Goal: Transaction & Acquisition: Purchase product/service

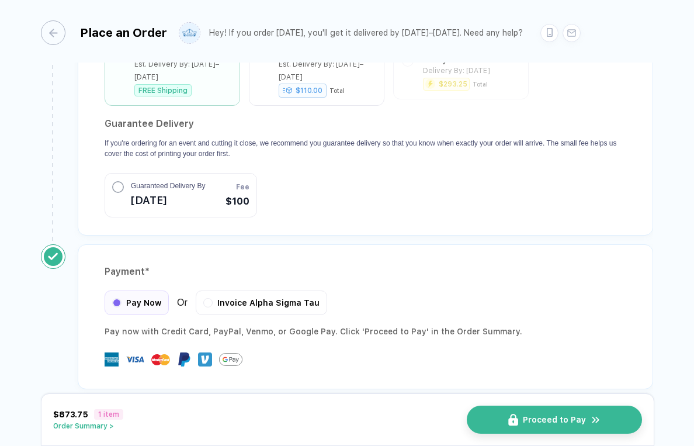
scroll to position [1106, 0]
click at [73, 427] on button "Order Summary >" at bounding box center [88, 426] width 70 height 8
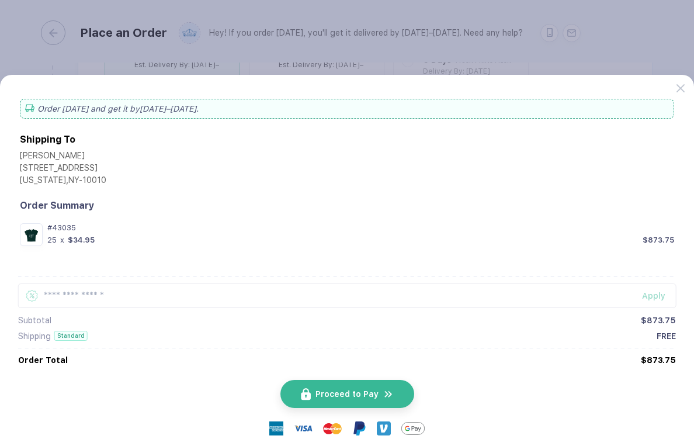
click at [541, 46] on button "button" at bounding box center [347, 223] width 694 height 446
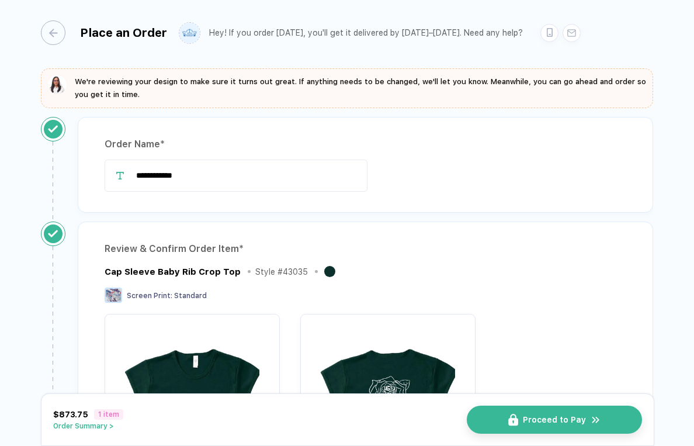
scroll to position [0, 0]
click at [55, 30] on div "button" at bounding box center [47, 32] width 25 height 25
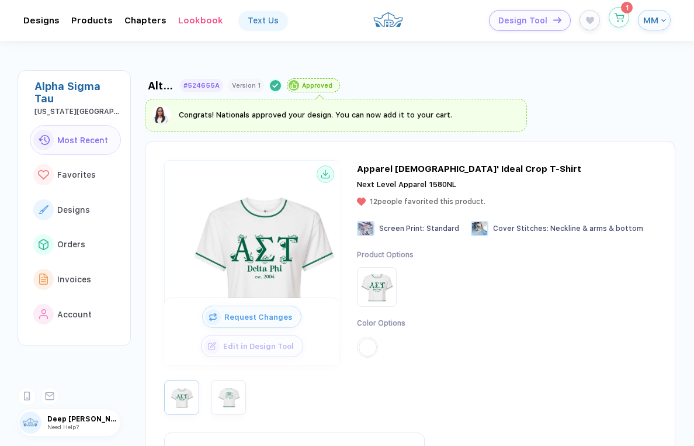
click at [621, 26] on button "button" at bounding box center [619, 17] width 20 height 20
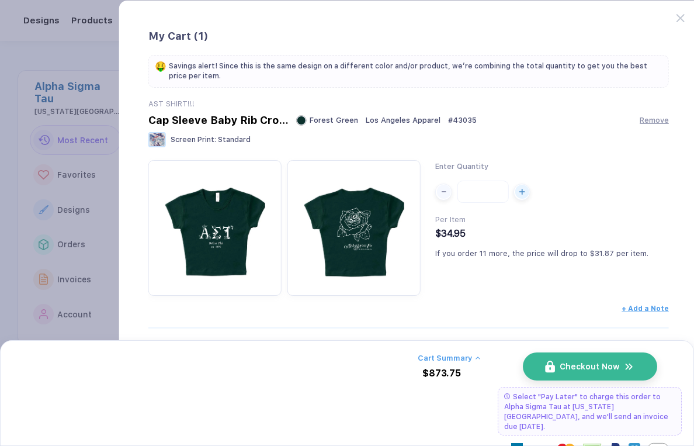
click at [38, 112] on button "button" at bounding box center [347, 223] width 694 height 446
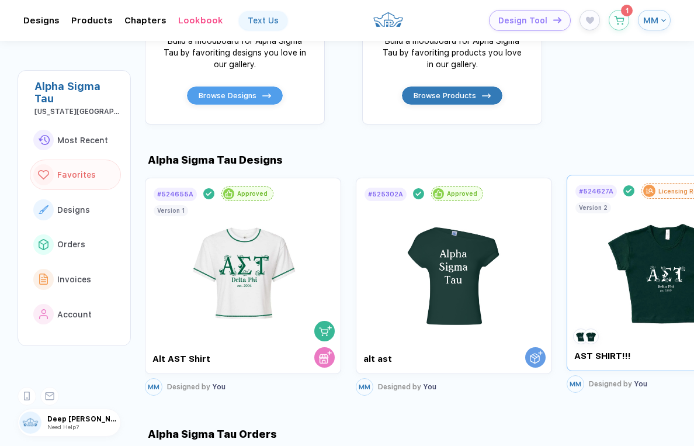
click at [628, 253] on img at bounding box center [666, 267] width 132 height 137
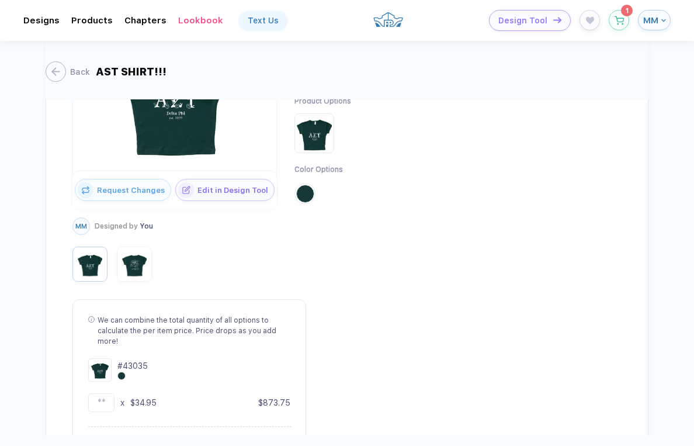
scroll to position [216, 0]
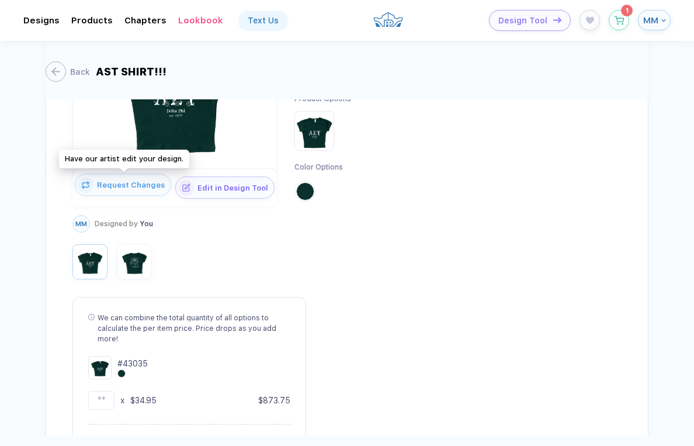
click at [120, 188] on button "Request Changes" at bounding box center [123, 185] width 96 height 22
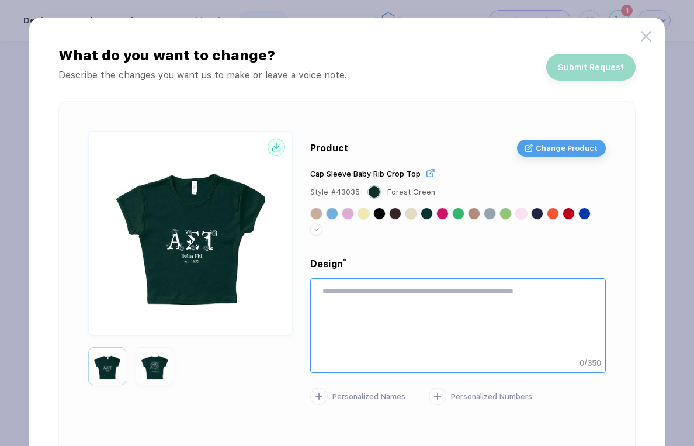
click at [354, 324] on textarea at bounding box center [458, 317] width 295 height 76
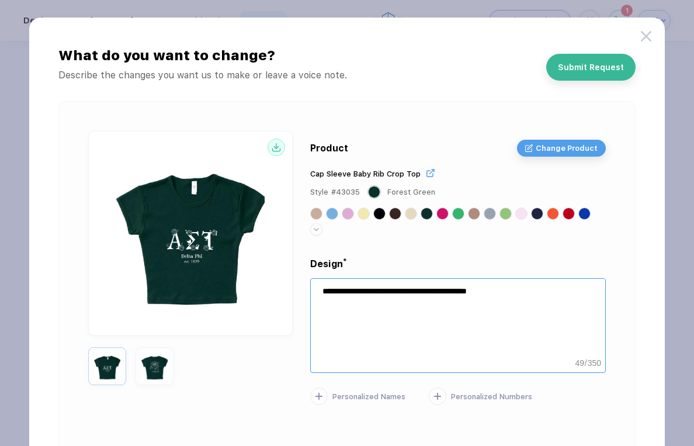
type textarea "**********"
click at [397, 264] on div "Design * 0 : 00" at bounding box center [458, 262] width 296 height 13
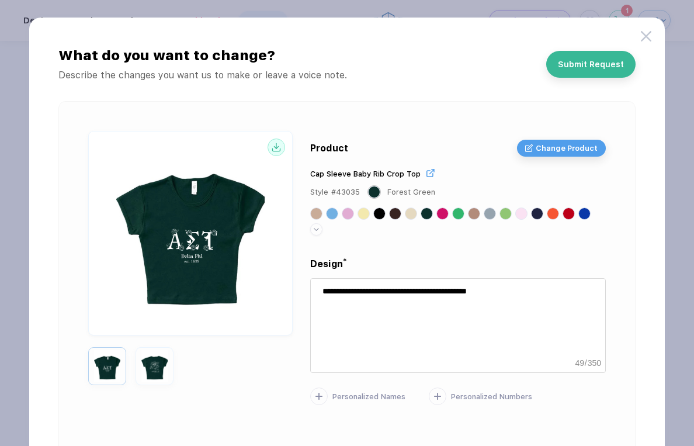
click at [583, 74] on button "Submit Request" at bounding box center [591, 64] width 89 height 27
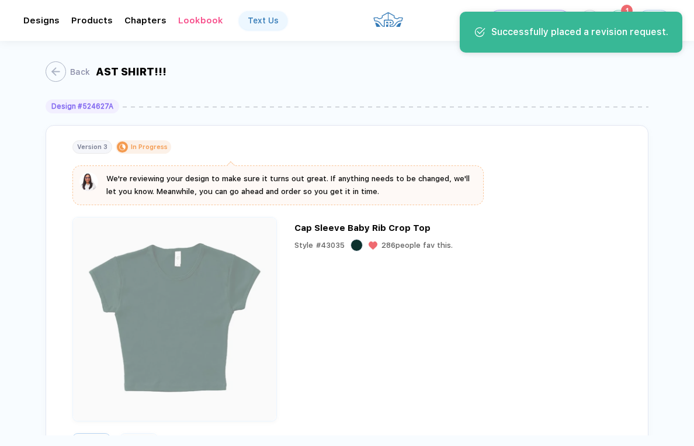
scroll to position [0, 0]
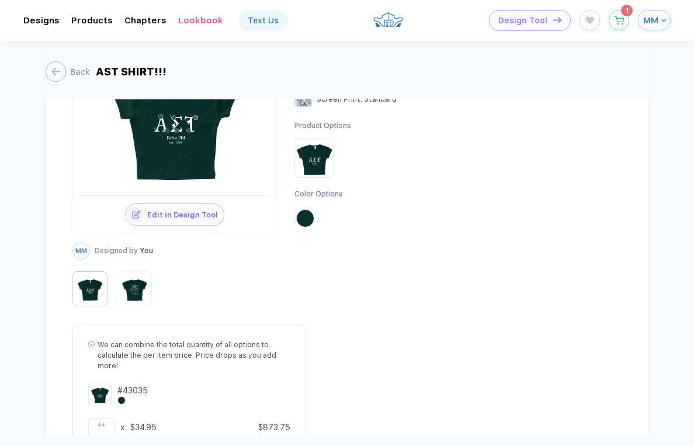
scroll to position [412, 0]
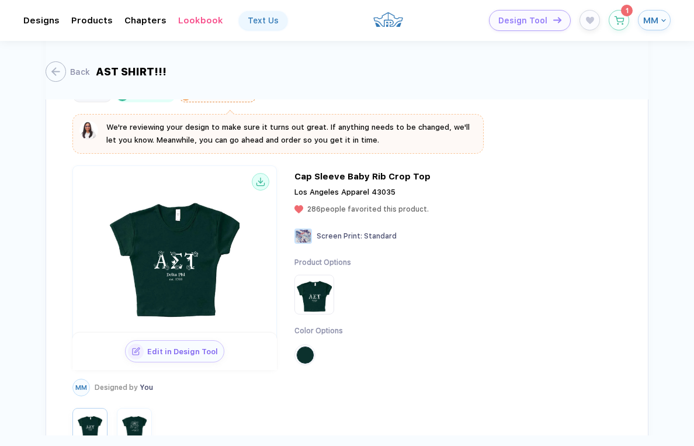
click at [144, 231] on img at bounding box center [175, 253] width 198 height 157
click at [627, 22] on button "button" at bounding box center [619, 17] width 20 height 20
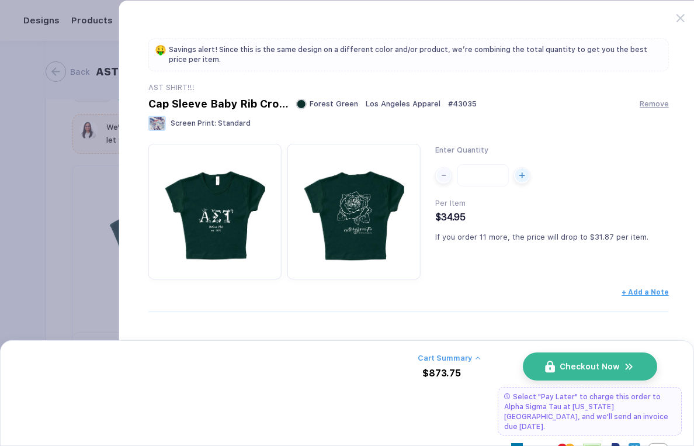
scroll to position [16, 0]
click at [649, 292] on span "+ Add a Note" at bounding box center [645, 289] width 47 height 8
type textarea "**********"
click at [624, 228] on div "Enter Quantity ** Per Item $34.95 If you order 11 more, the price will drop to …" at bounding box center [541, 212] width 213 height 136
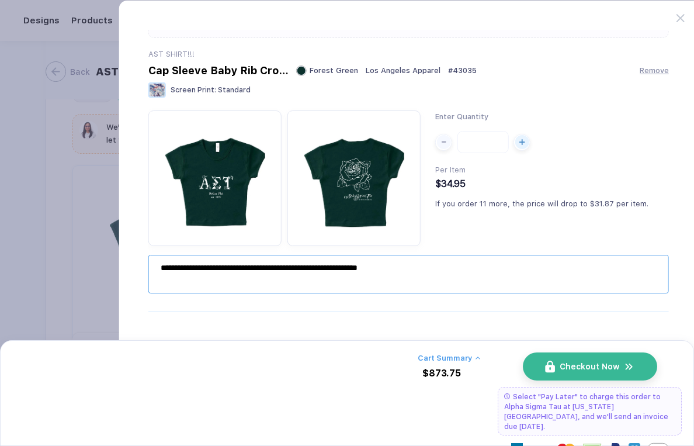
scroll to position [41, 0]
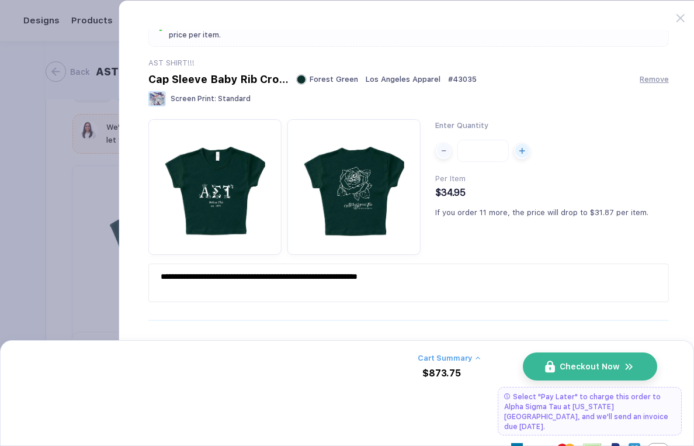
click at [445, 79] on div "Forest Green [GEOGRAPHIC_DATA] Apparel # 43035" at bounding box center [386, 79] width 181 height 11
click at [551, 368] on button "Checkout Now" at bounding box center [595, 366] width 134 height 28
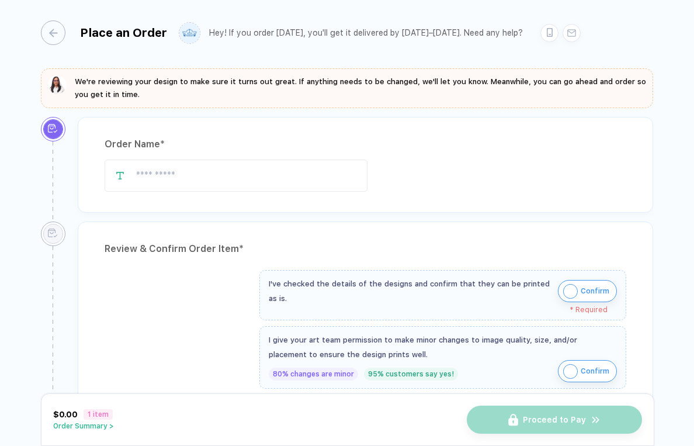
type input "**********"
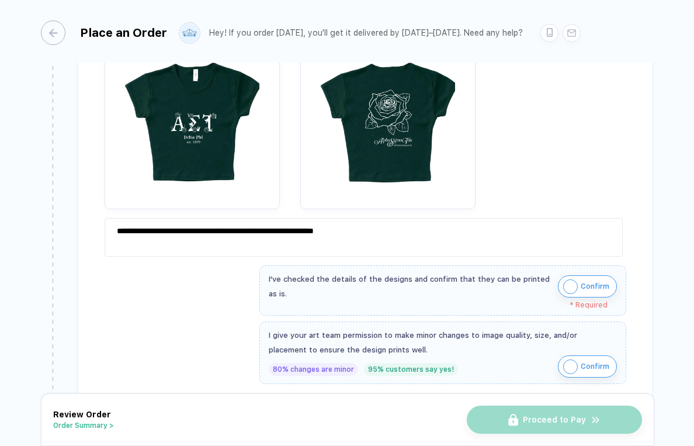
scroll to position [299, 0]
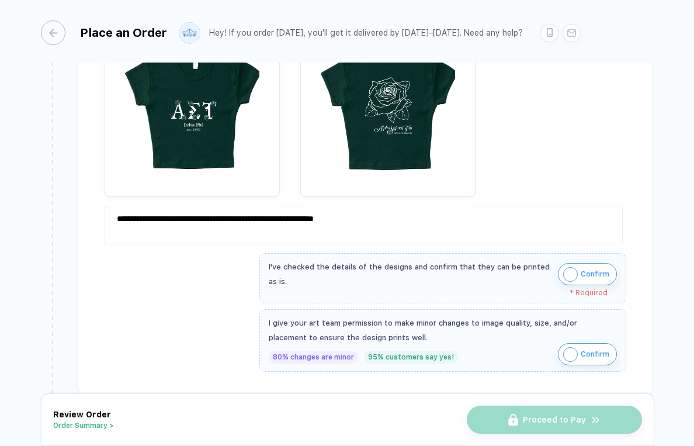
click at [600, 274] on span "Confirm" at bounding box center [595, 274] width 29 height 19
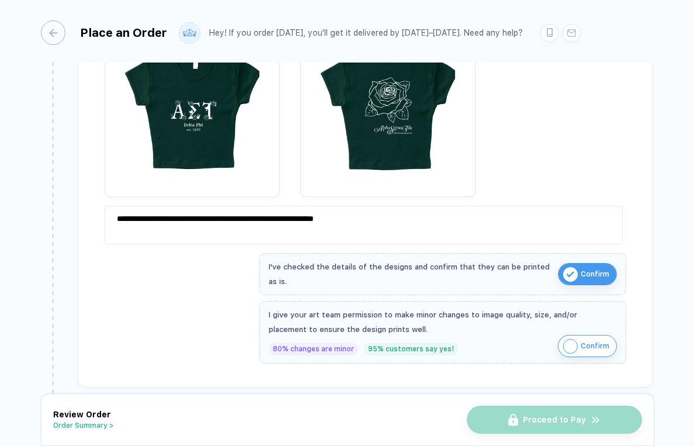
click at [592, 351] on span "Confirm" at bounding box center [595, 346] width 29 height 19
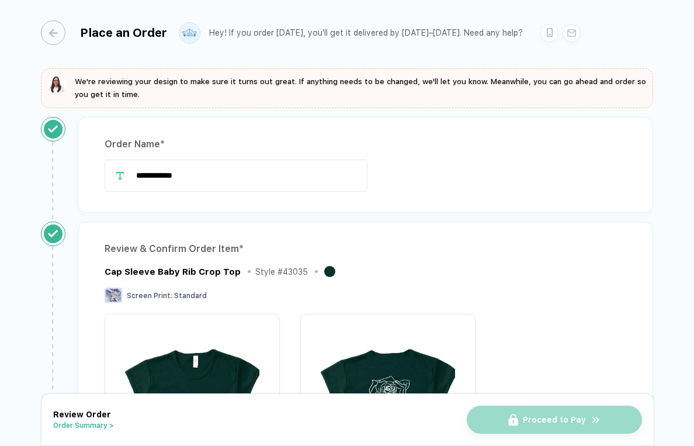
scroll to position [0, 0]
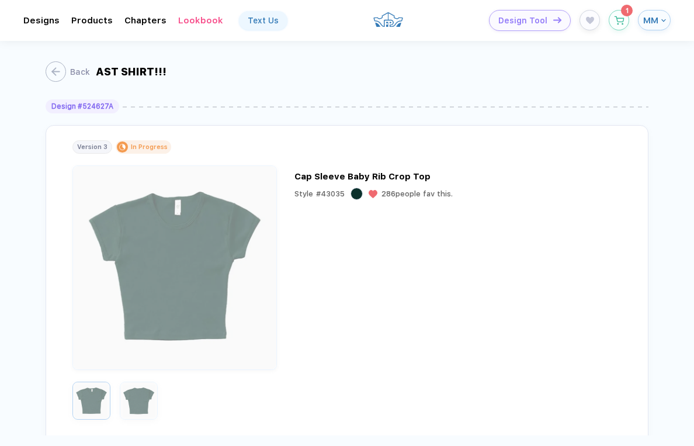
click at [664, 18] on button "MM" at bounding box center [654, 20] width 33 height 20
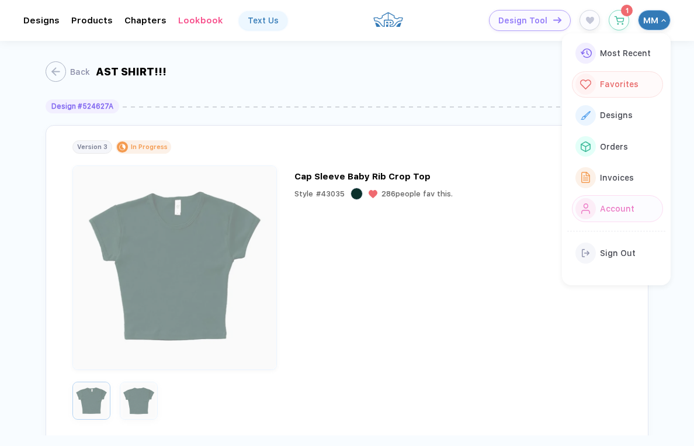
click at [626, 198] on button "Account" at bounding box center [617, 208] width 91 height 26
click at [622, 173] on span "Invoices" at bounding box center [617, 177] width 34 height 9
click at [480, 60] on div "Back AST SHIRT!!!" at bounding box center [347, 70] width 603 height 58
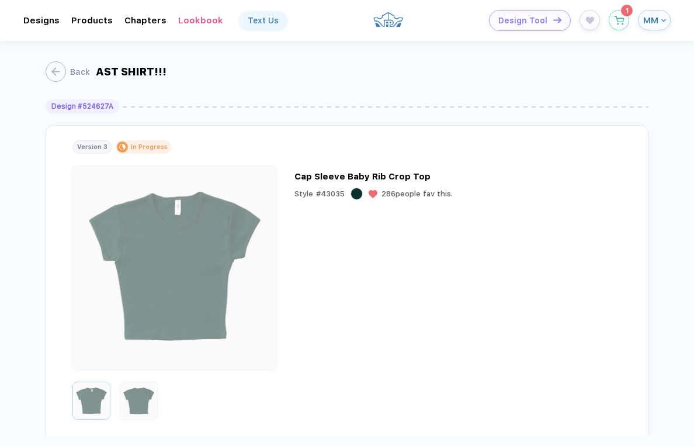
click at [660, 27] on button "MM" at bounding box center [654, 20] width 33 height 20
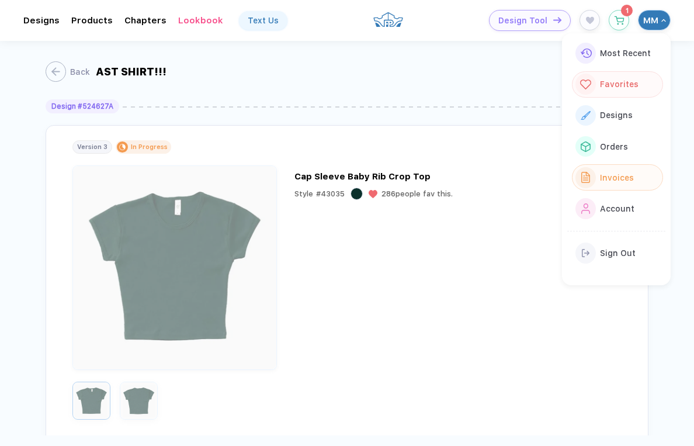
click at [611, 173] on span "Invoices" at bounding box center [617, 177] width 34 height 9
click at [593, 174] on div "button" at bounding box center [586, 177] width 21 height 21
click at [598, 210] on div "Account" at bounding box center [615, 208] width 38 height 13
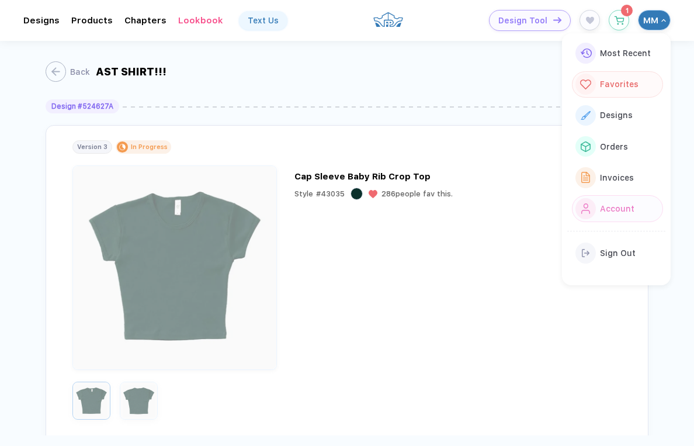
click at [607, 209] on span "Account" at bounding box center [617, 208] width 34 height 9
click at [455, 75] on div "Back AST SHIRT!!!" at bounding box center [347, 70] width 603 height 58
